Goal: Transaction & Acquisition: Subscribe to service/newsletter

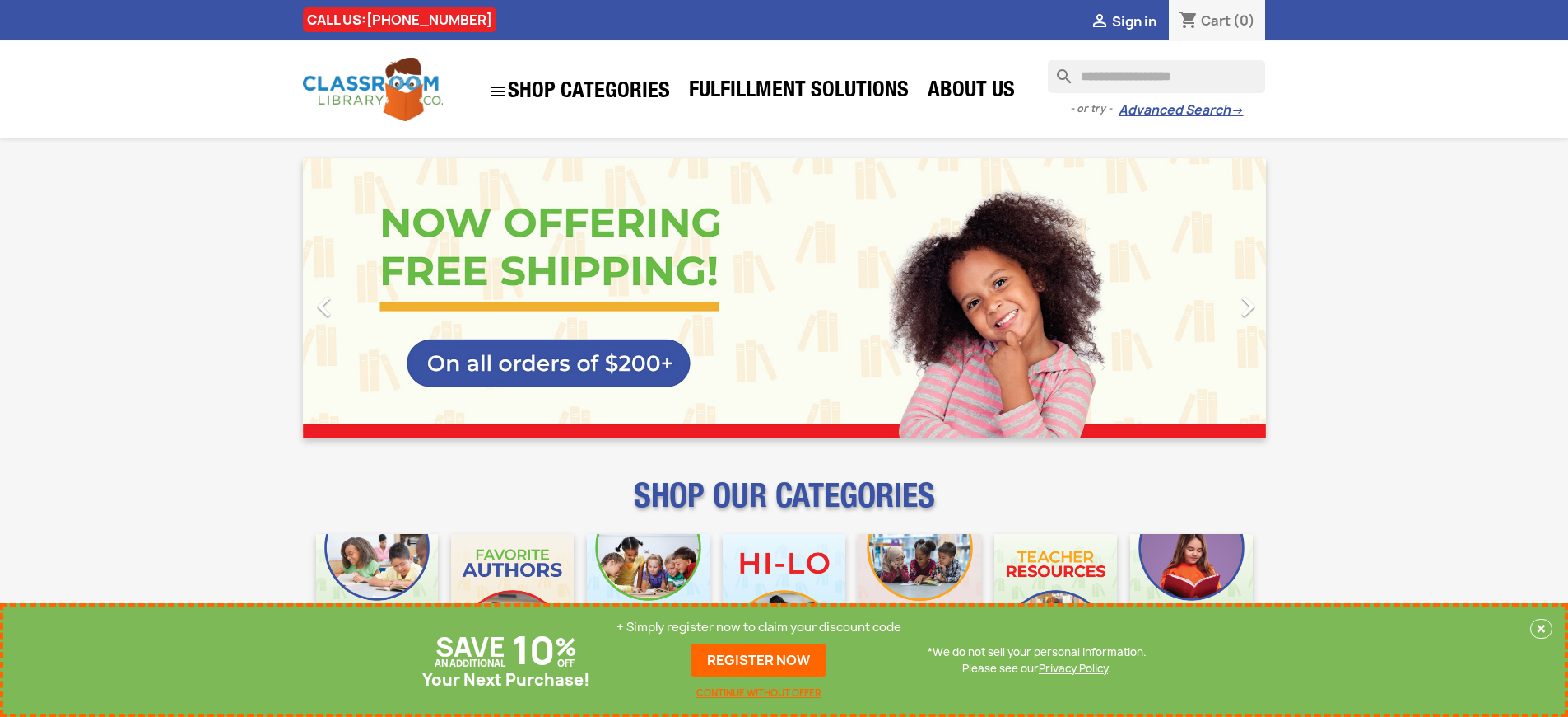
click at [759, 627] on p "+ Simply register now to claim your discount code" at bounding box center [759, 626] width 285 height 16
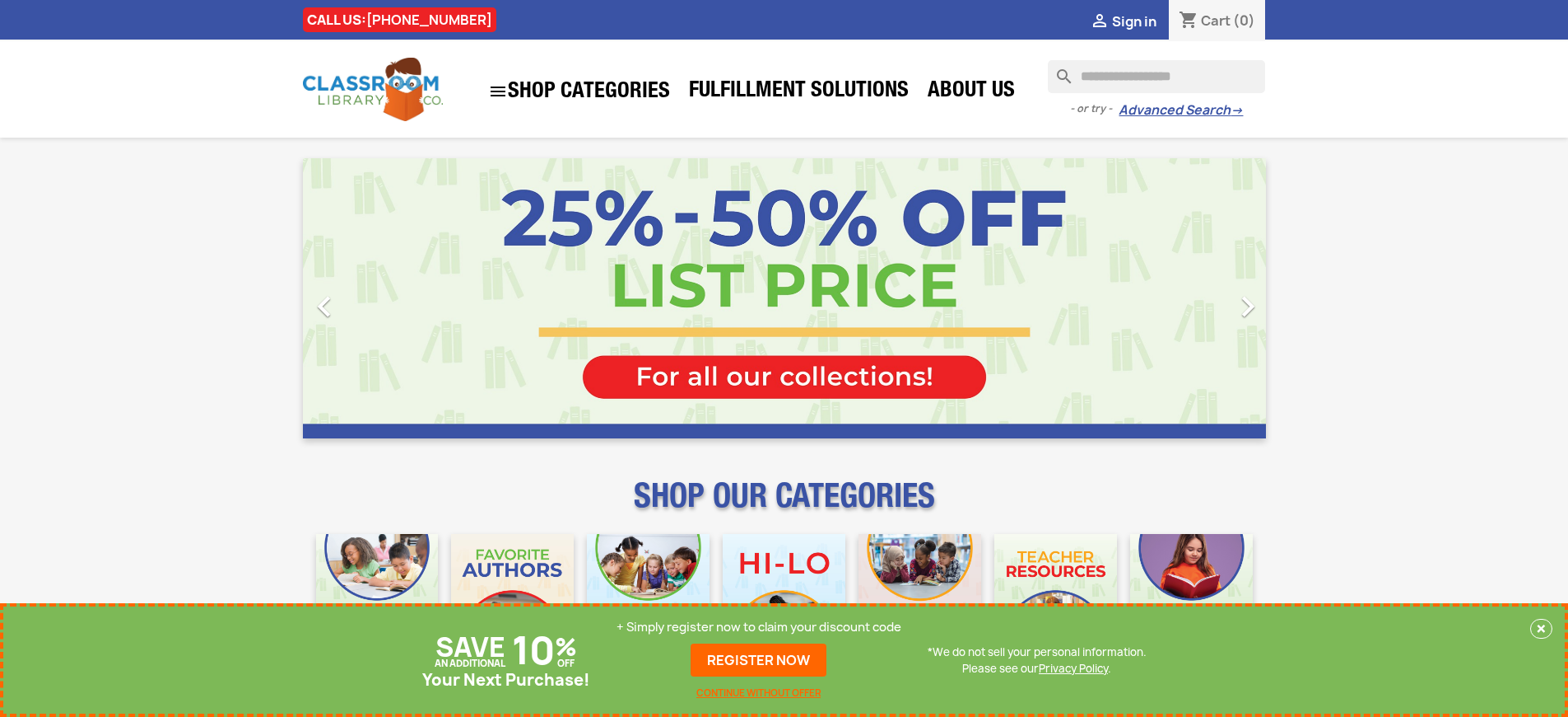
click at [759, 627] on p "+ Simply register now to claim your discount code" at bounding box center [759, 626] width 285 height 16
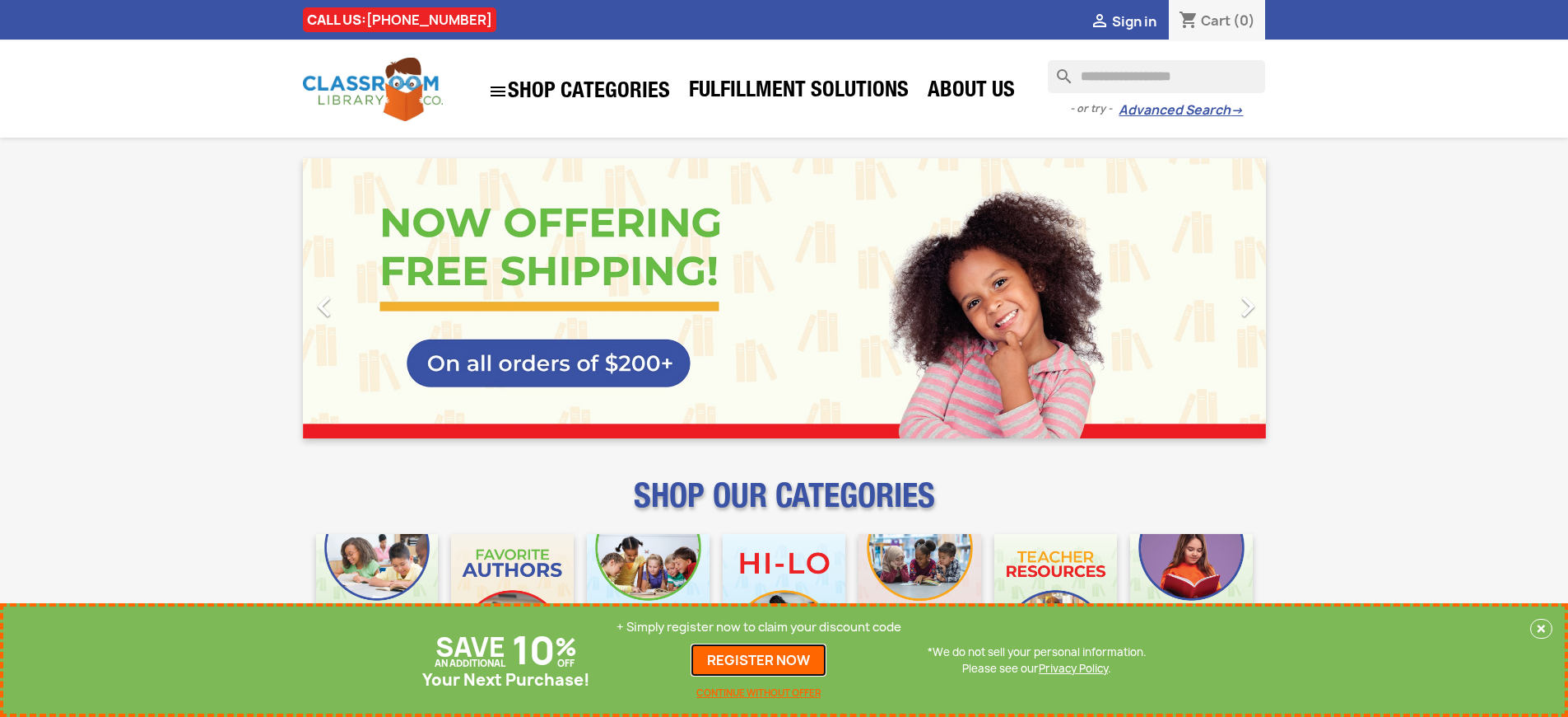
click at [759, 659] on link "REGISTER NOW" at bounding box center [758, 659] width 136 height 33
click at [759, 627] on p "+ Simply register now to claim your discount code" at bounding box center [759, 626] width 285 height 16
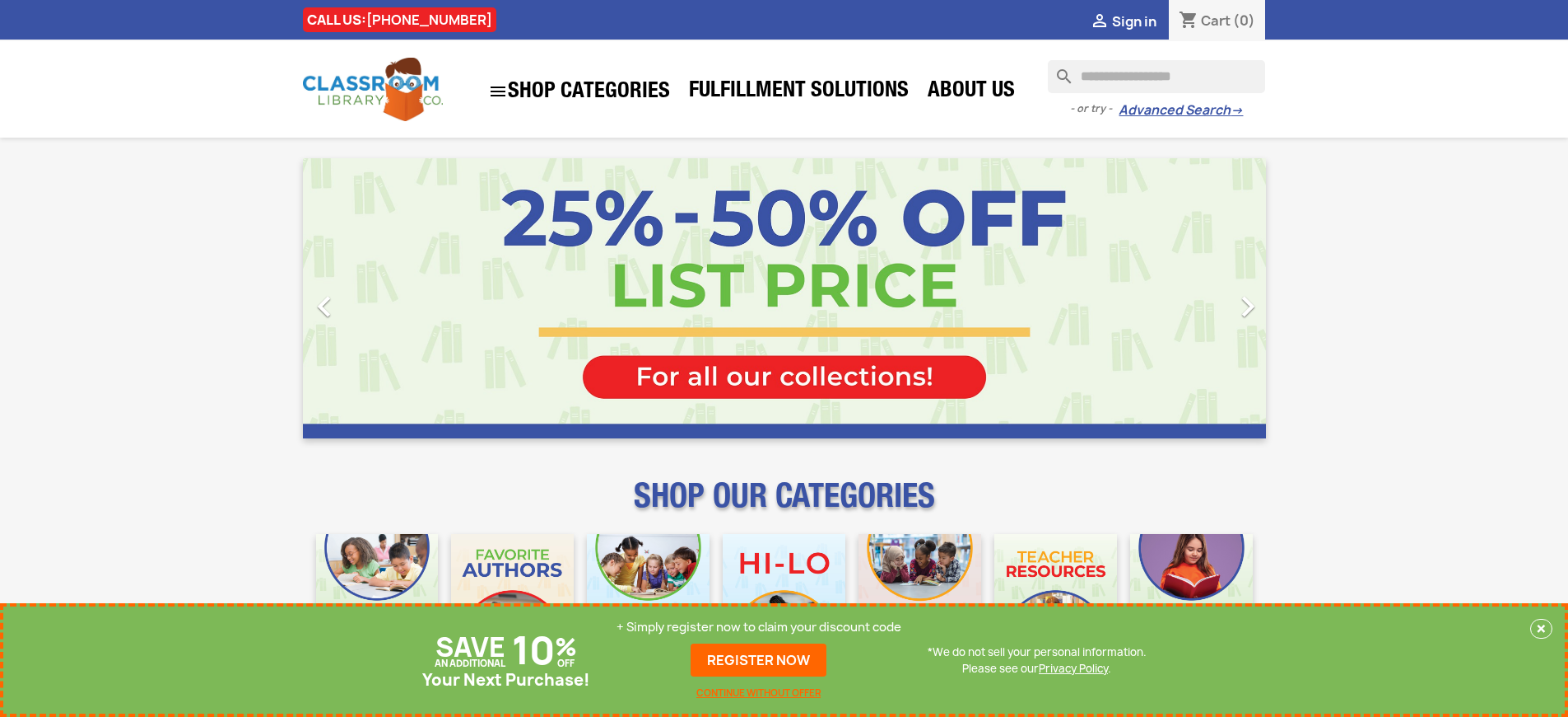
click at [759, 627] on p "+ Simply register now to claim your discount code" at bounding box center [759, 626] width 285 height 16
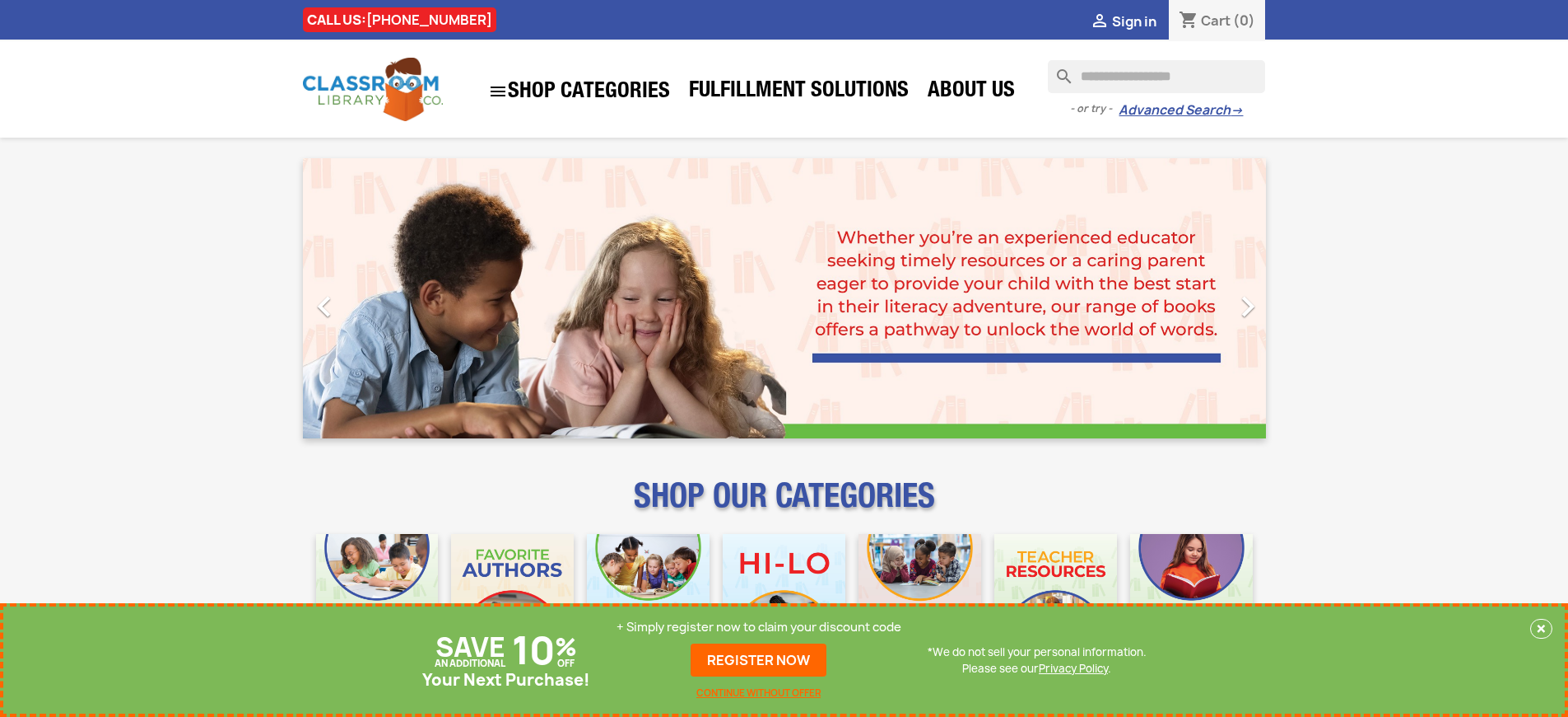
click at [759, 627] on p "+ Simply register now to claim your discount code" at bounding box center [759, 626] width 285 height 16
